Goal: Task Accomplishment & Management: Manage account settings

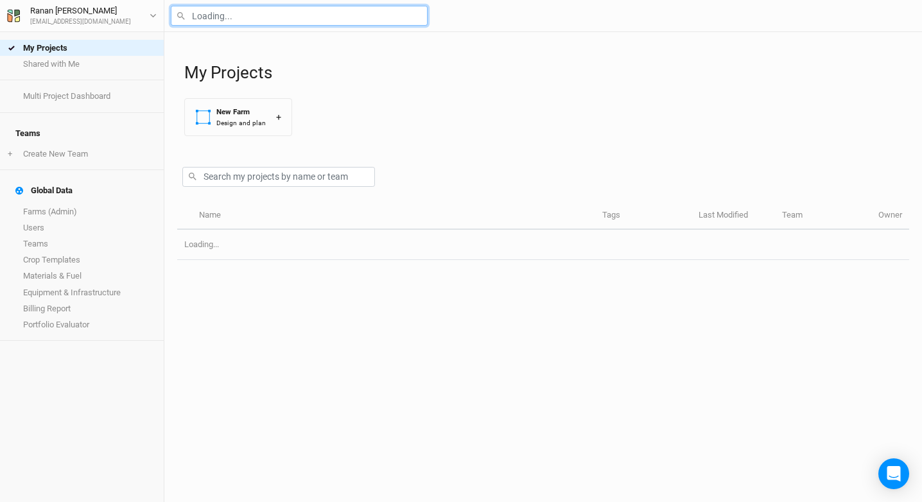
click at [199, 24] on input "text" at bounding box center [299, 16] width 257 height 20
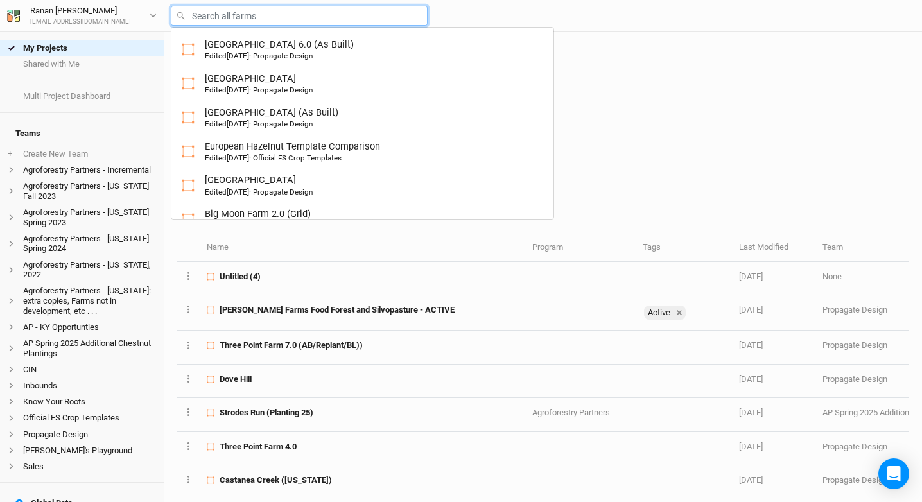
click at [208, 18] on input "text" at bounding box center [299, 16] width 257 height 20
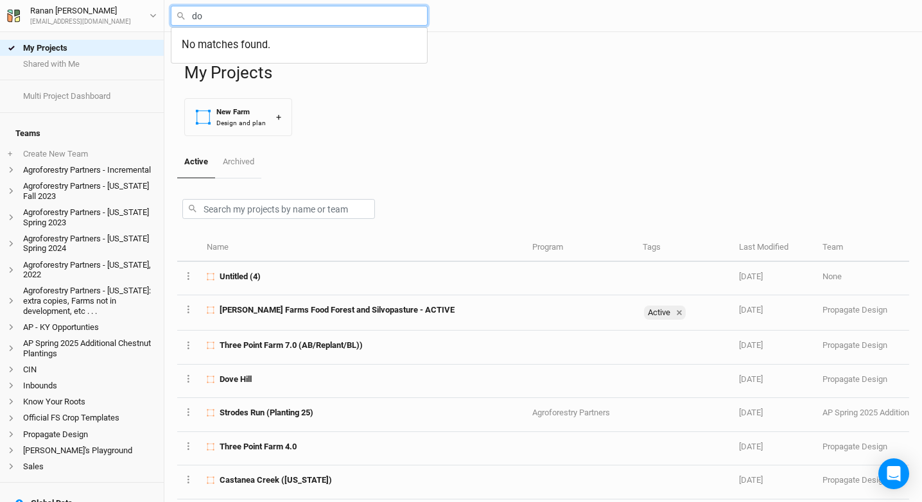
type input "dov"
type input "dove Hill"
type input "Dove Hill"
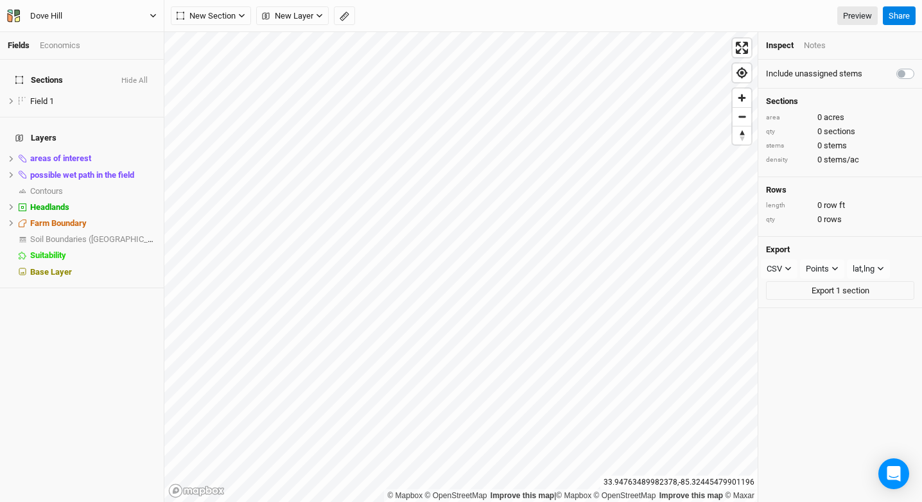
click at [81, 22] on button "Dove Hill" at bounding box center [81, 16] width 151 height 14
click at [93, 47] on button "Project Settings" at bounding box center [106, 52] width 101 height 17
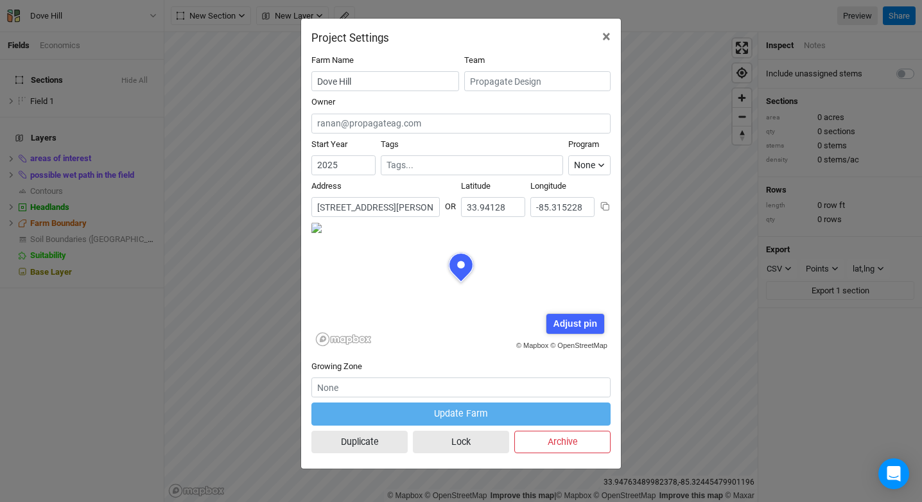
scroll to position [64, 150]
click at [403, 211] on input "[STREET_ADDRESS][PERSON_NAME][US_STATE]" at bounding box center [376, 207] width 128 height 20
